Goal: Feedback & Contribution: Submit feedback/report problem

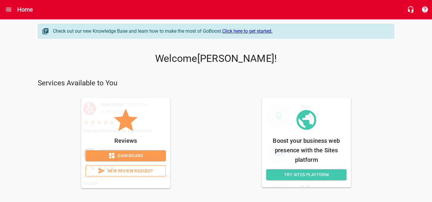
click at [139, 157] on span "Dashboard" at bounding box center [125, 155] width 71 height 7
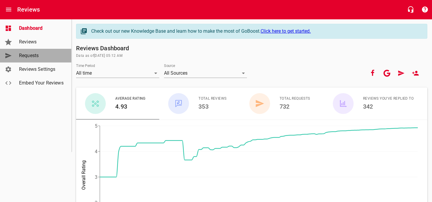
click at [26, 56] on span "Requests" at bounding box center [41, 55] width 45 height 7
